Goal: Transaction & Acquisition: Book appointment/travel/reservation

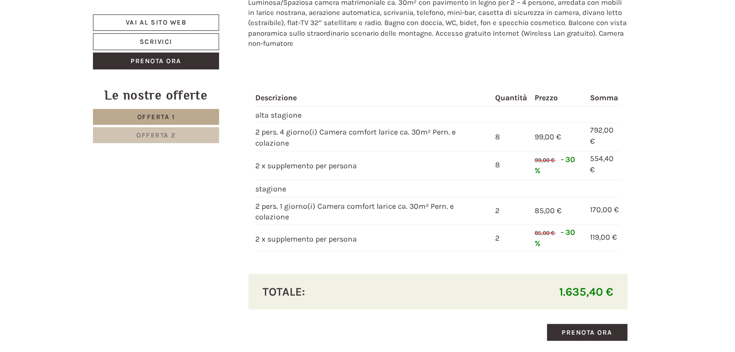
scroll to position [1832, 0]
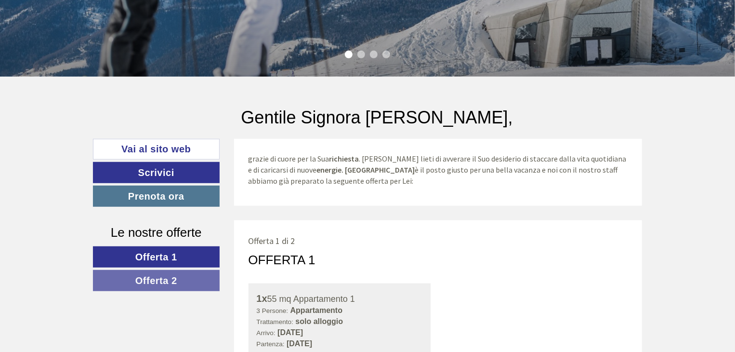
scroll to position [308, 0]
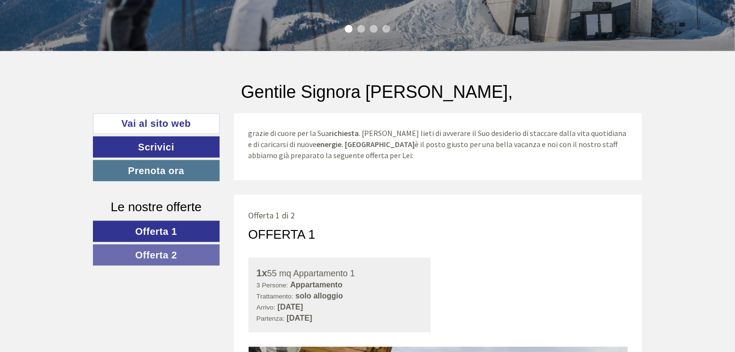
click at [194, 233] on link "Offerta 1" at bounding box center [156, 231] width 127 height 21
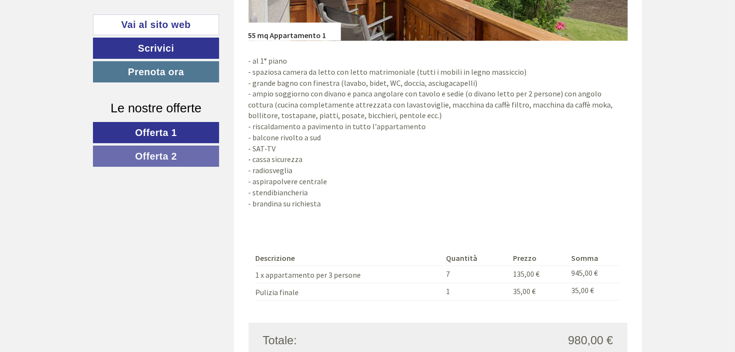
scroll to position [812, 0]
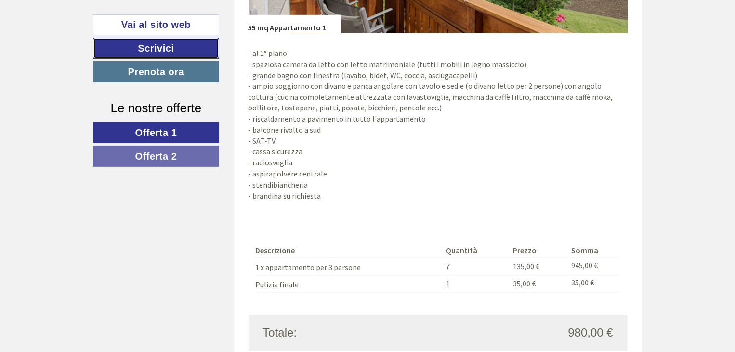
click at [111, 51] on link "Scrivici" at bounding box center [156, 48] width 126 height 21
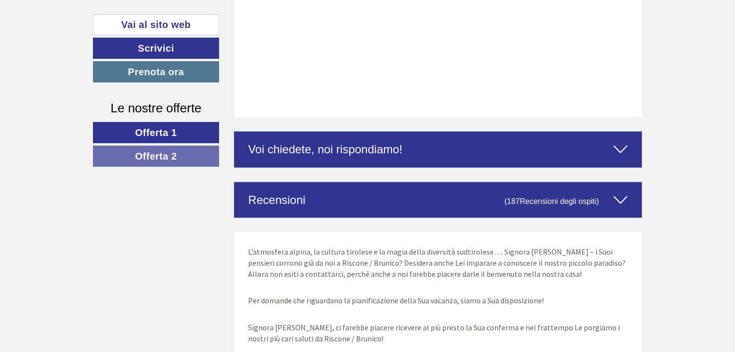
scroll to position [2503, 0]
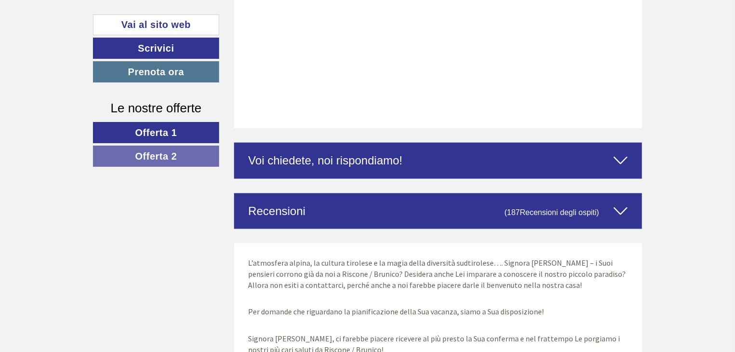
click at [566, 211] on span "Recensioni degli ospiti" at bounding box center [558, 212] width 77 height 8
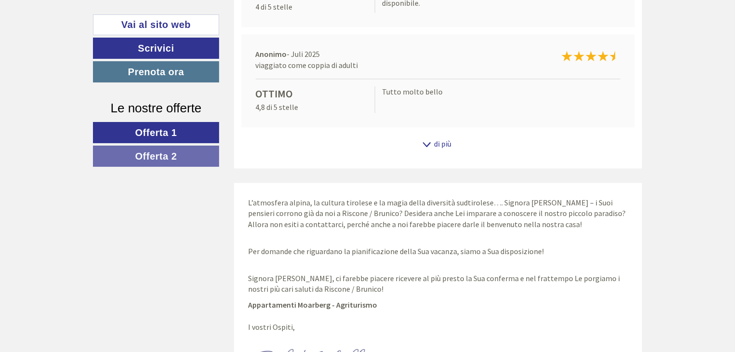
scroll to position [2898, 0]
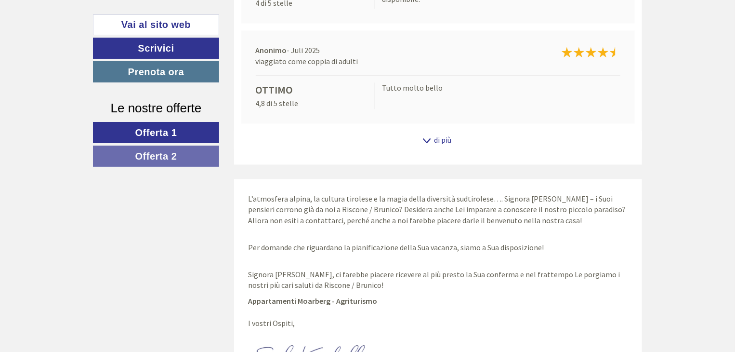
click at [438, 142] on div "di più" at bounding box center [438, 140] width 409 height 19
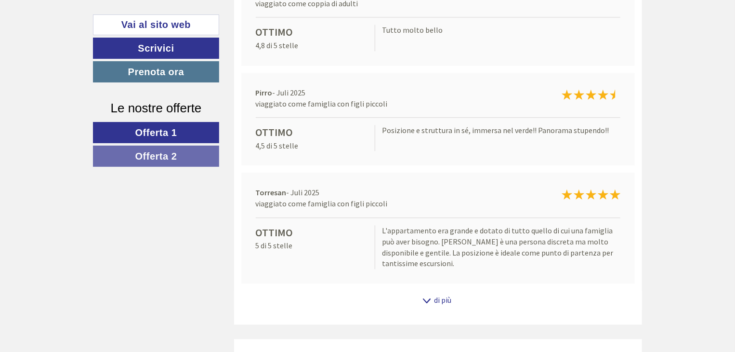
scroll to position [2975, 0]
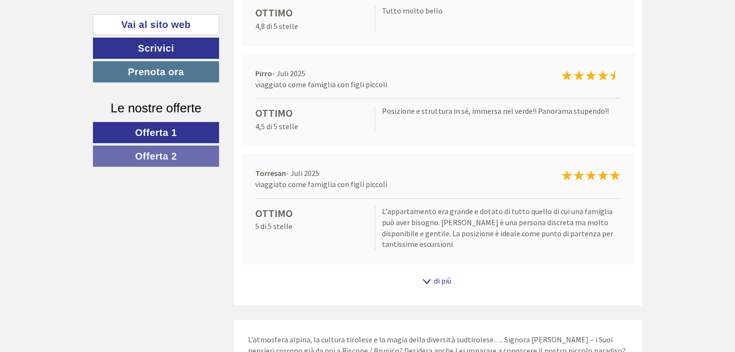
click at [428, 279] on icon at bounding box center [427, 281] width 10 height 5
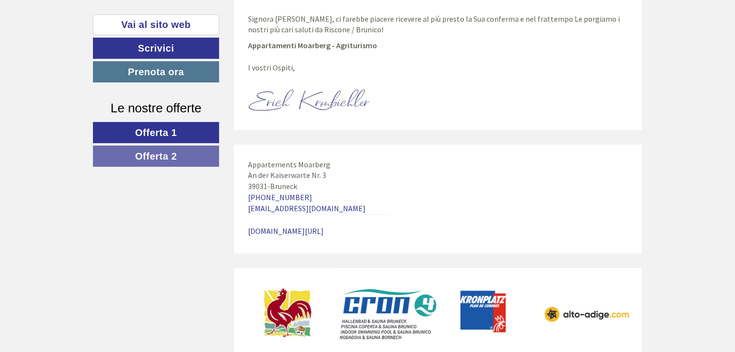
scroll to position [3572, 0]
